Goal: Transaction & Acquisition: Obtain resource

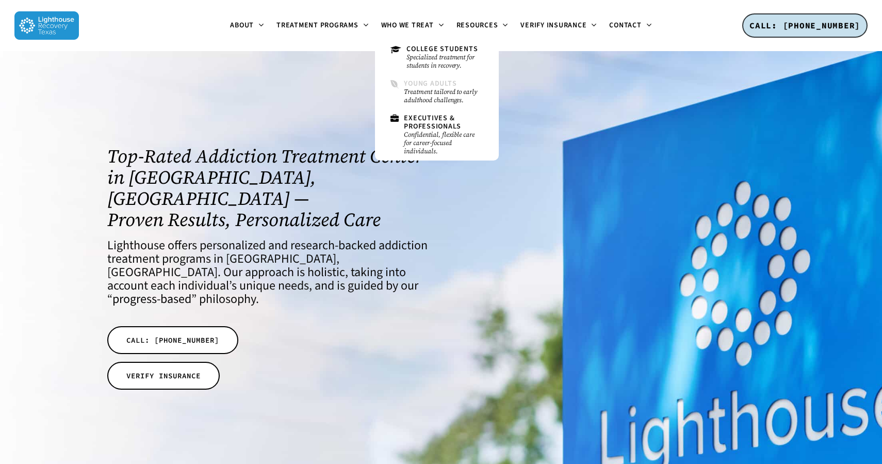
click at [436, 83] on span "Young Adults" at bounding box center [430, 83] width 53 height 10
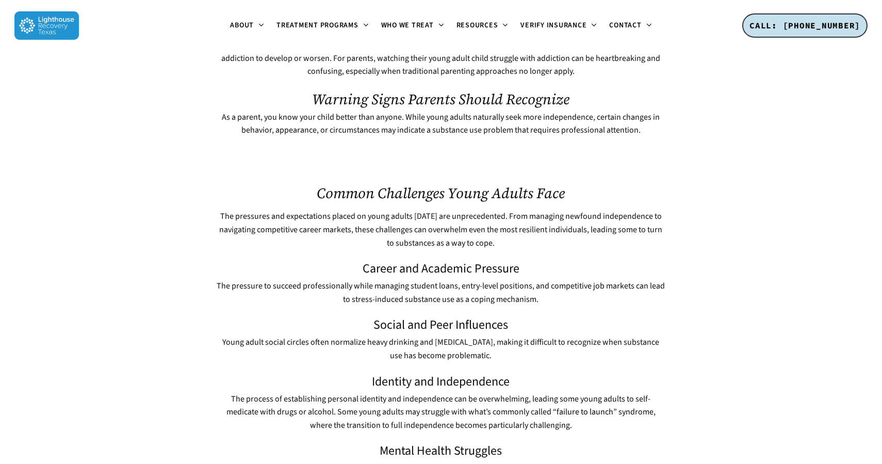
scroll to position [473, 0]
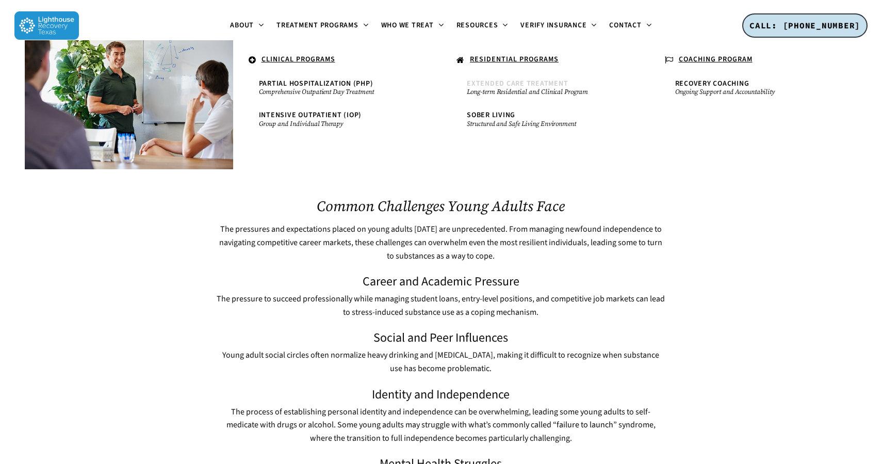
click at [532, 91] on small "Long-term Residential and Clinical Program" at bounding box center [545, 92] width 157 height 8
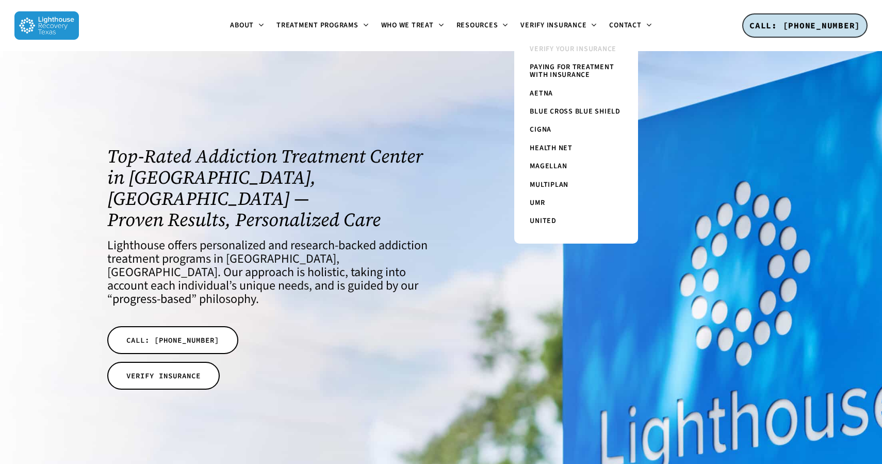
click at [556, 43] on link "Verify Your Insurance" at bounding box center [576, 49] width 103 height 18
